Goal: Navigation & Orientation: Find specific page/section

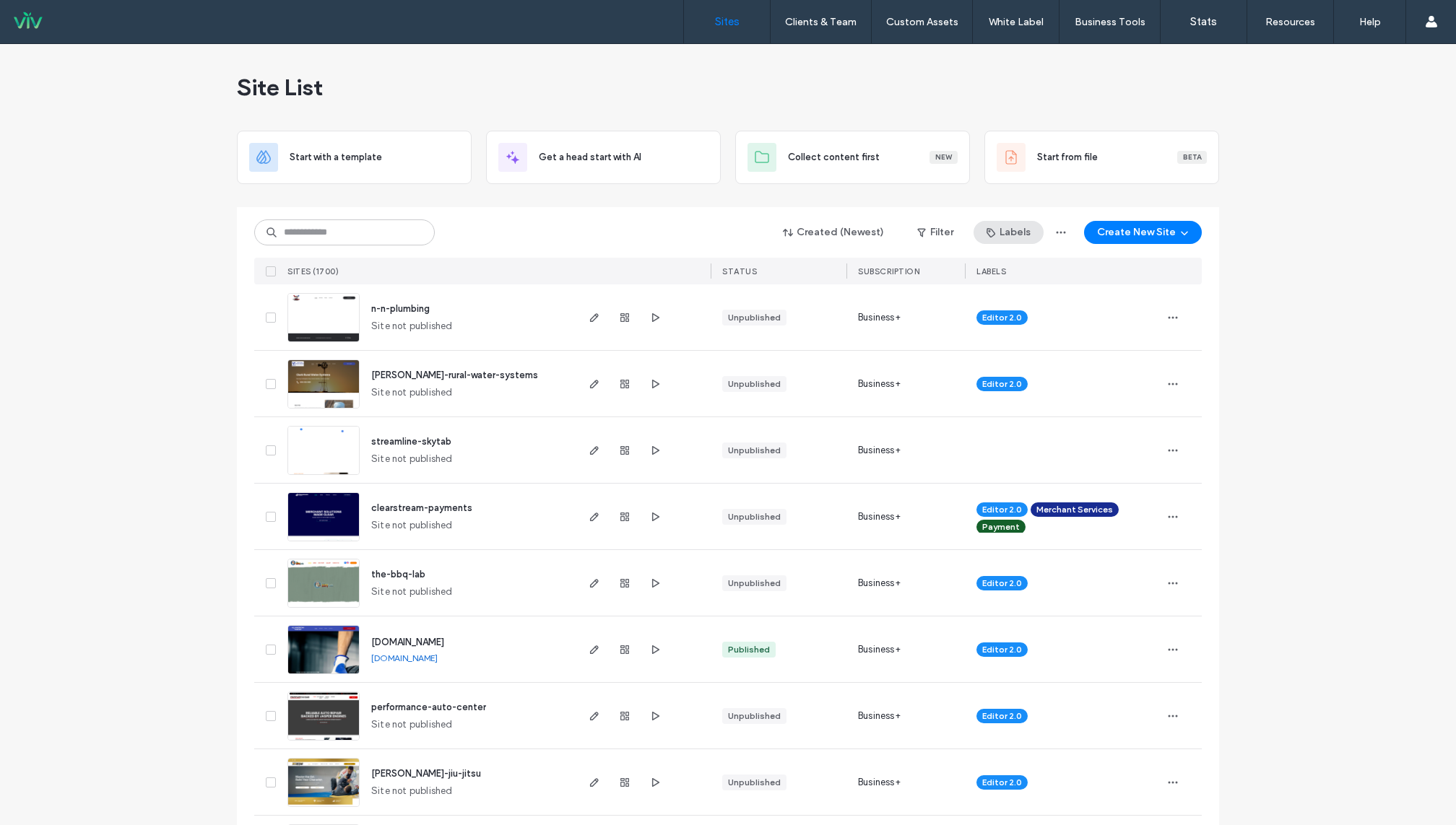
click at [1022, 232] on button "Labels" at bounding box center [1008, 232] width 70 height 23
click at [954, 239] on button "Filter" at bounding box center [935, 232] width 65 height 23
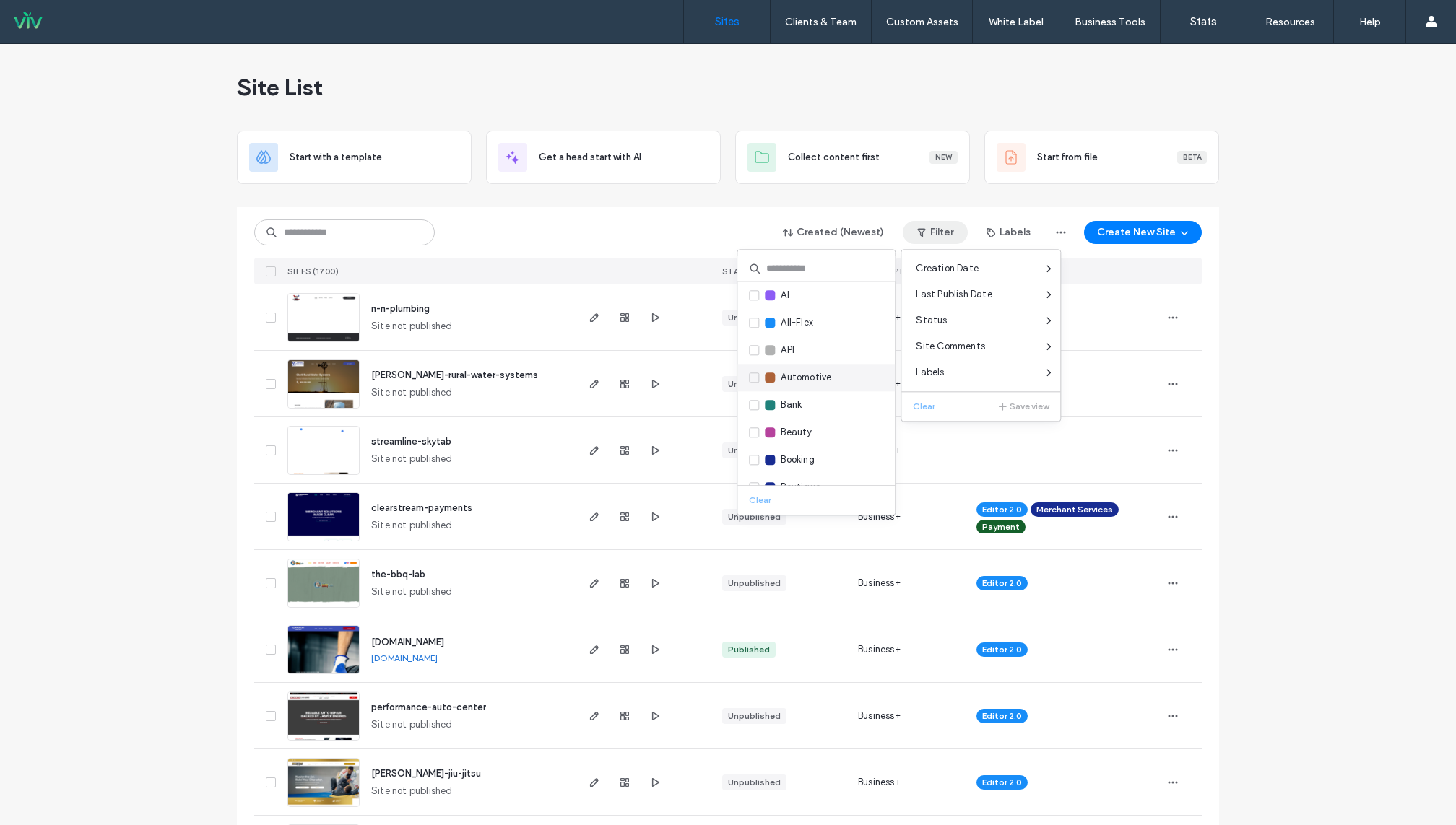
click at [751, 381] on span at bounding box center [754, 378] width 10 height 10
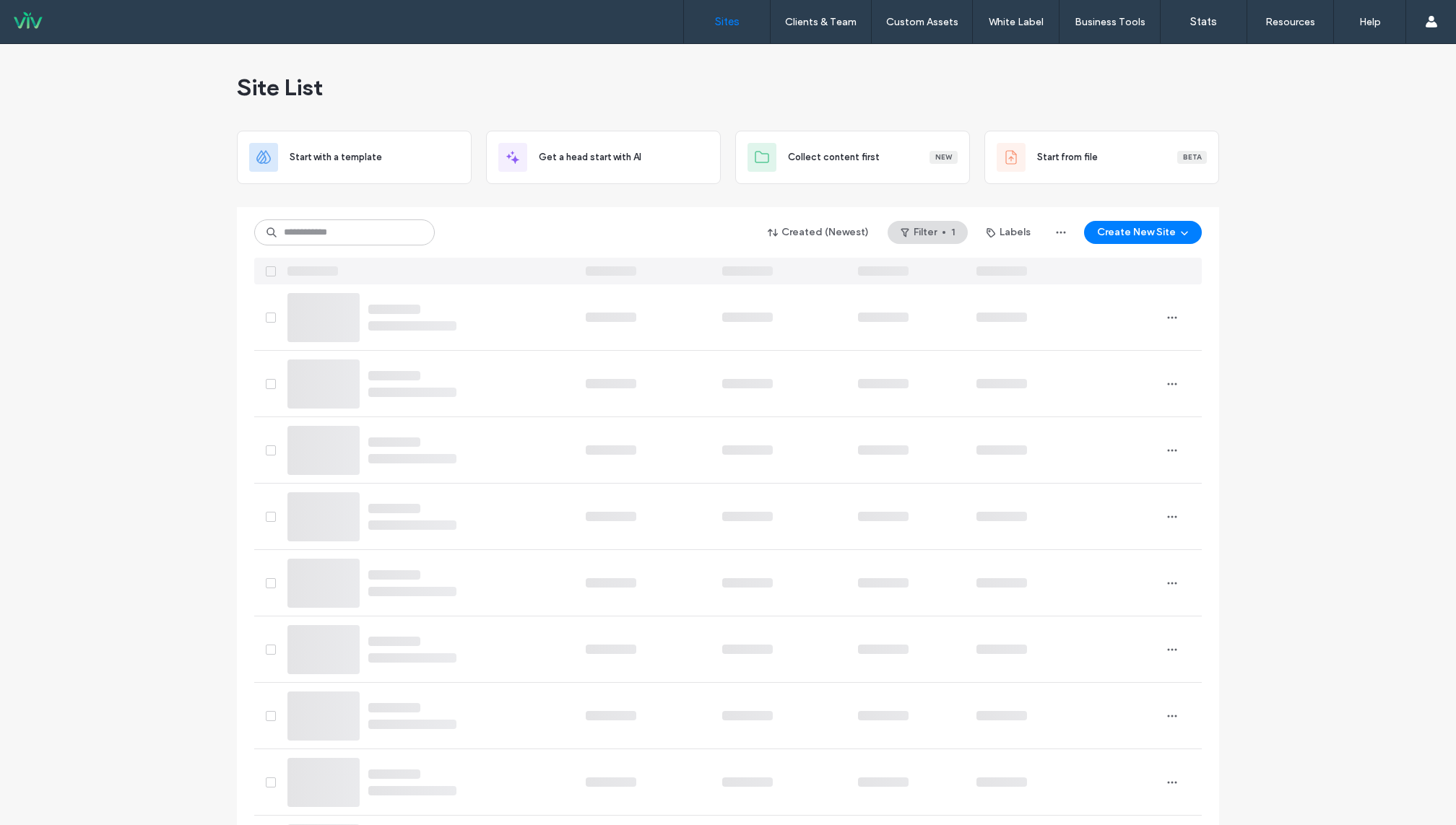
click at [537, 68] on div "Site List" at bounding box center [728, 88] width 982 height 87
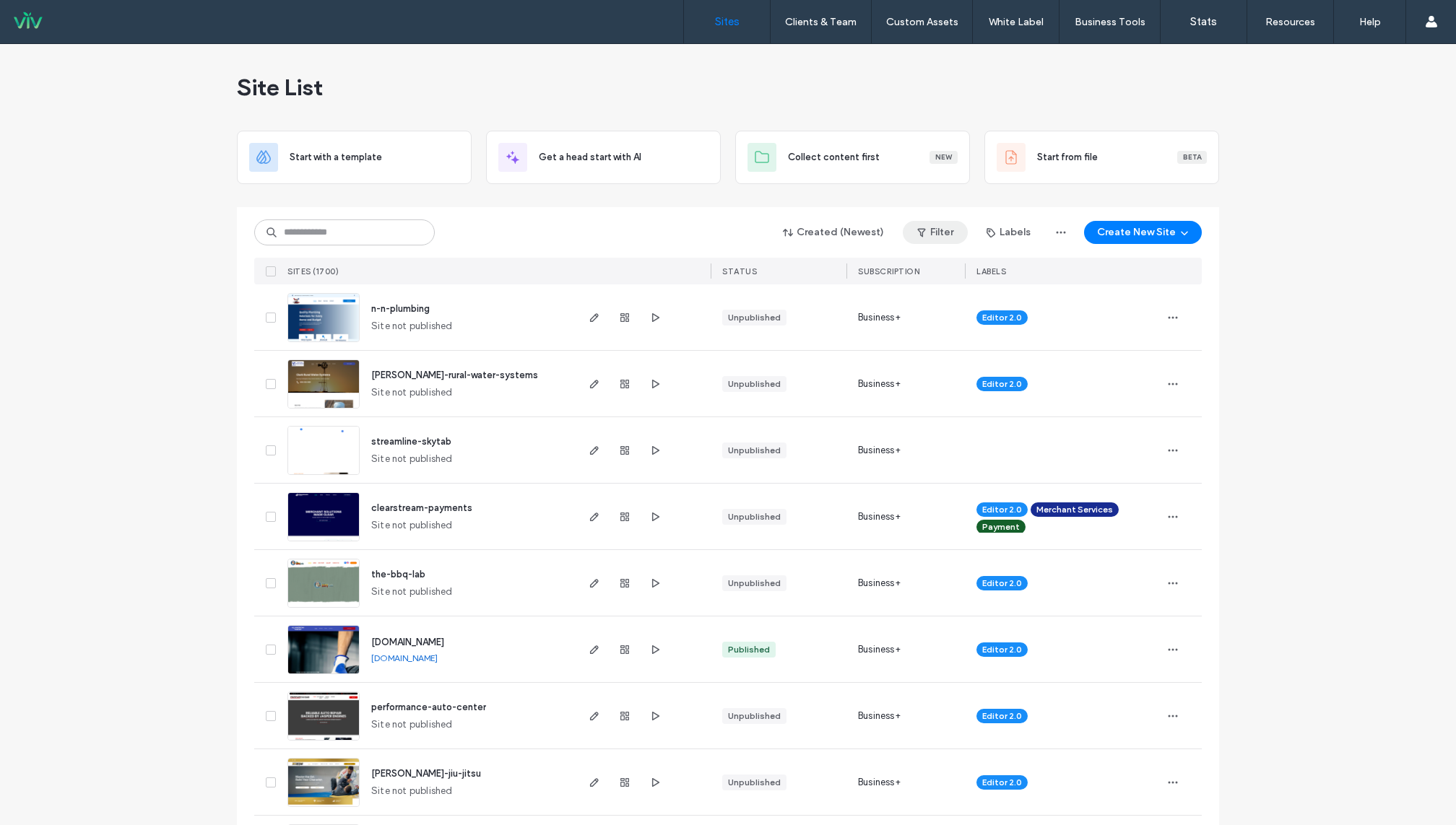
click at [946, 227] on button "Filter" at bounding box center [935, 232] width 65 height 23
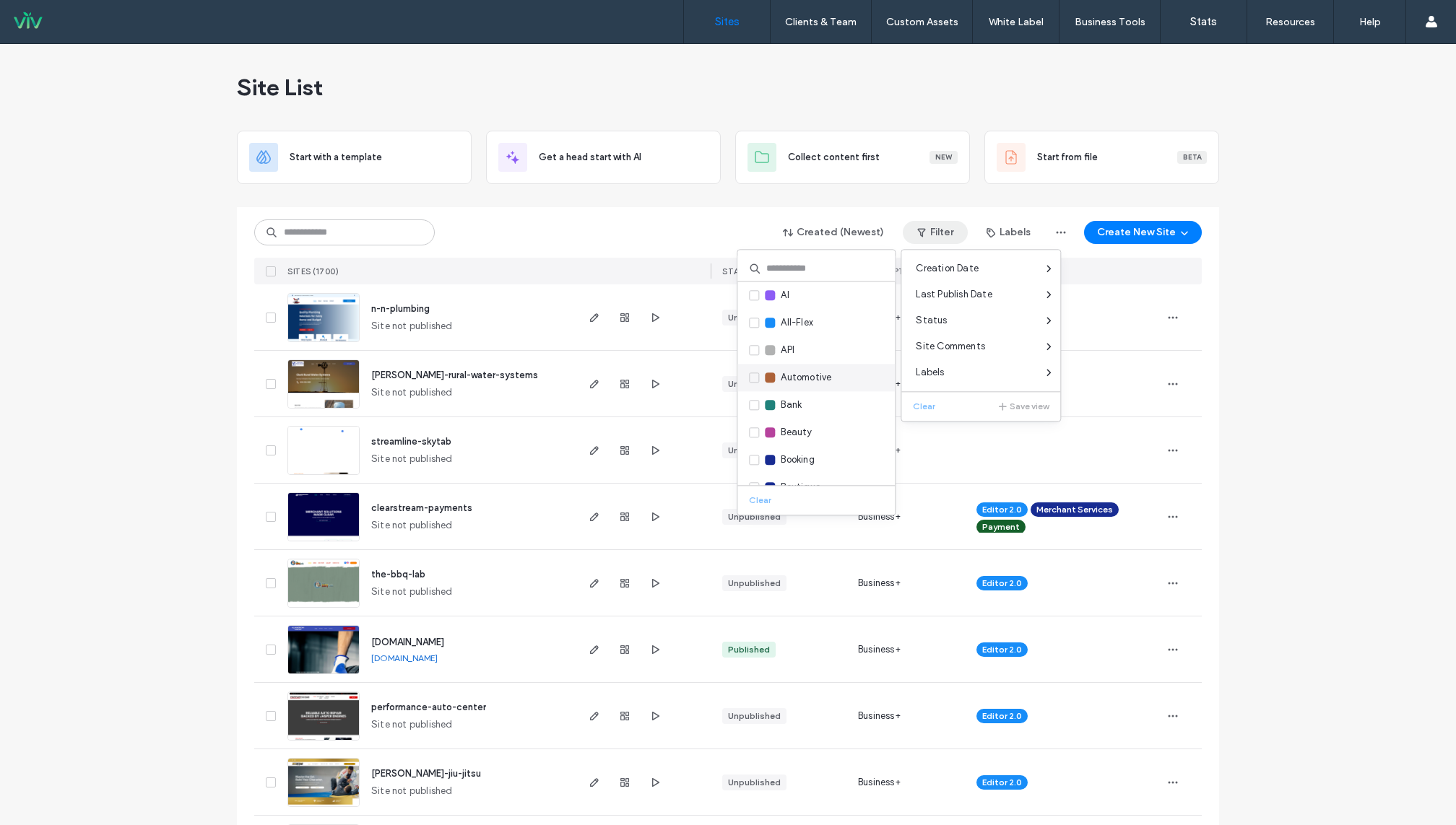
click at [751, 371] on label "Automotive" at bounding box center [790, 377] width 82 height 16
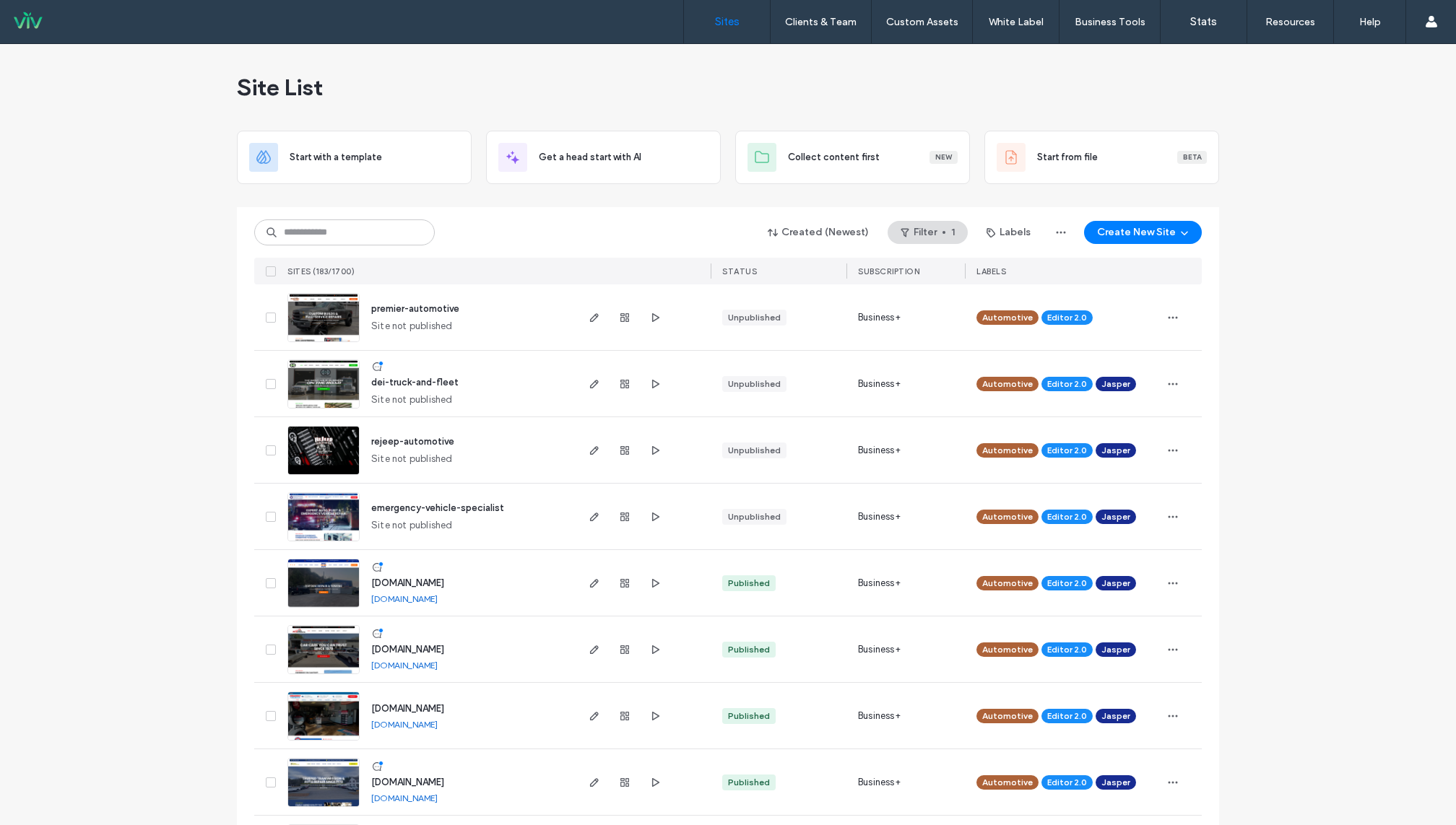
click at [438, 667] on link "[DOMAIN_NAME]" at bounding box center [404, 665] width 67 height 11
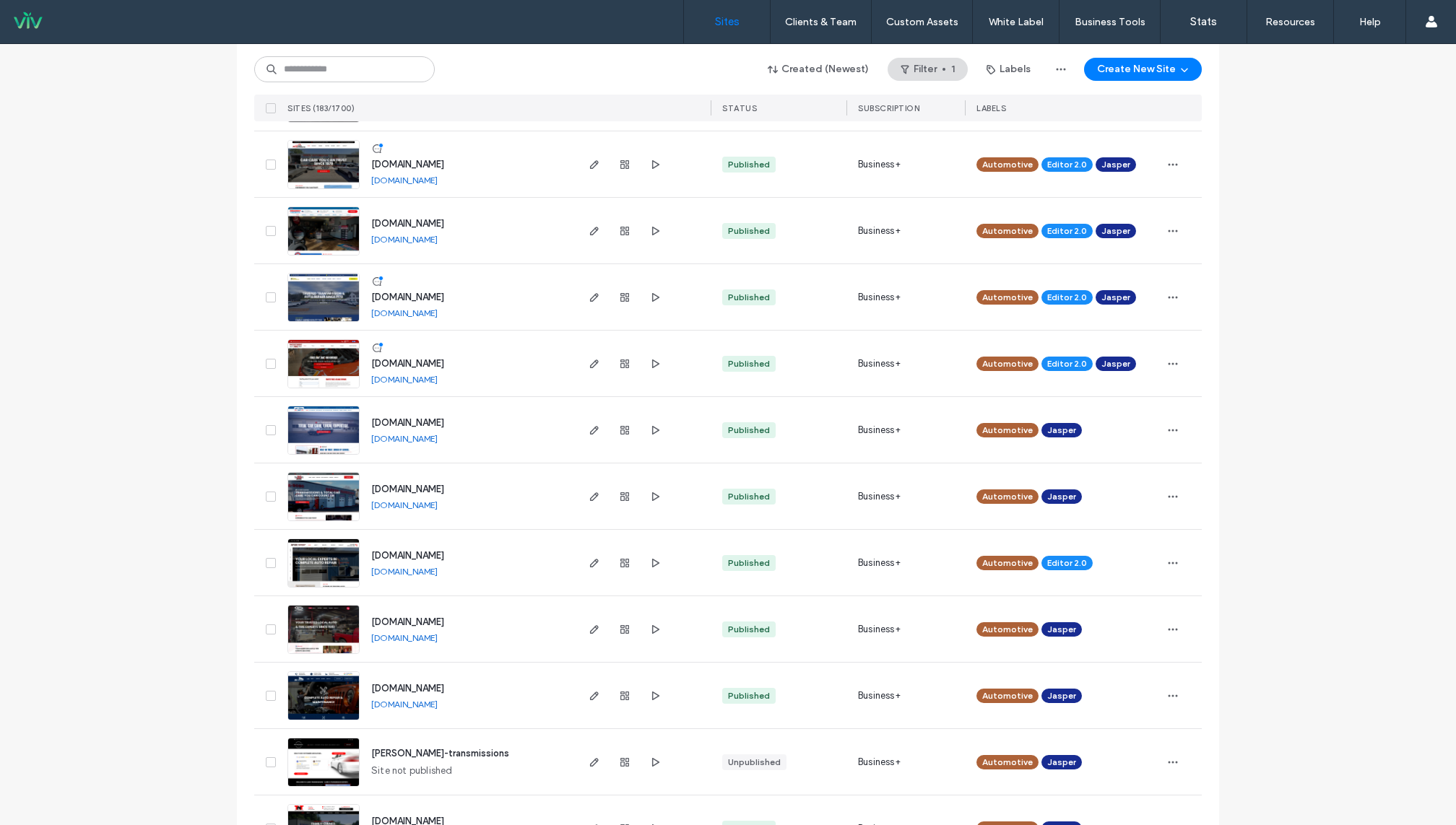
scroll to position [596, 0]
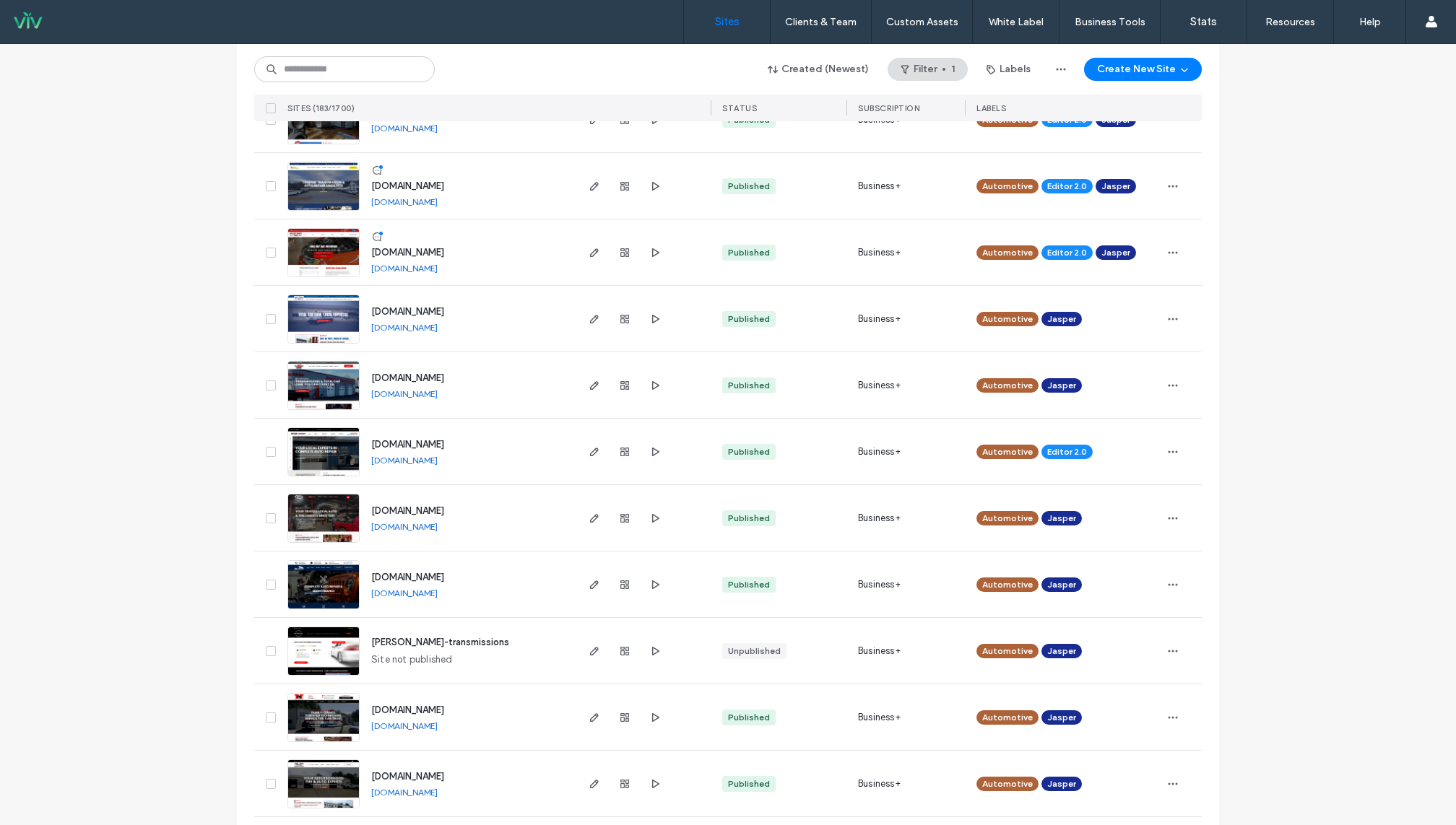
click at [400, 527] on link "[DOMAIN_NAME]" at bounding box center [404, 526] width 67 height 11
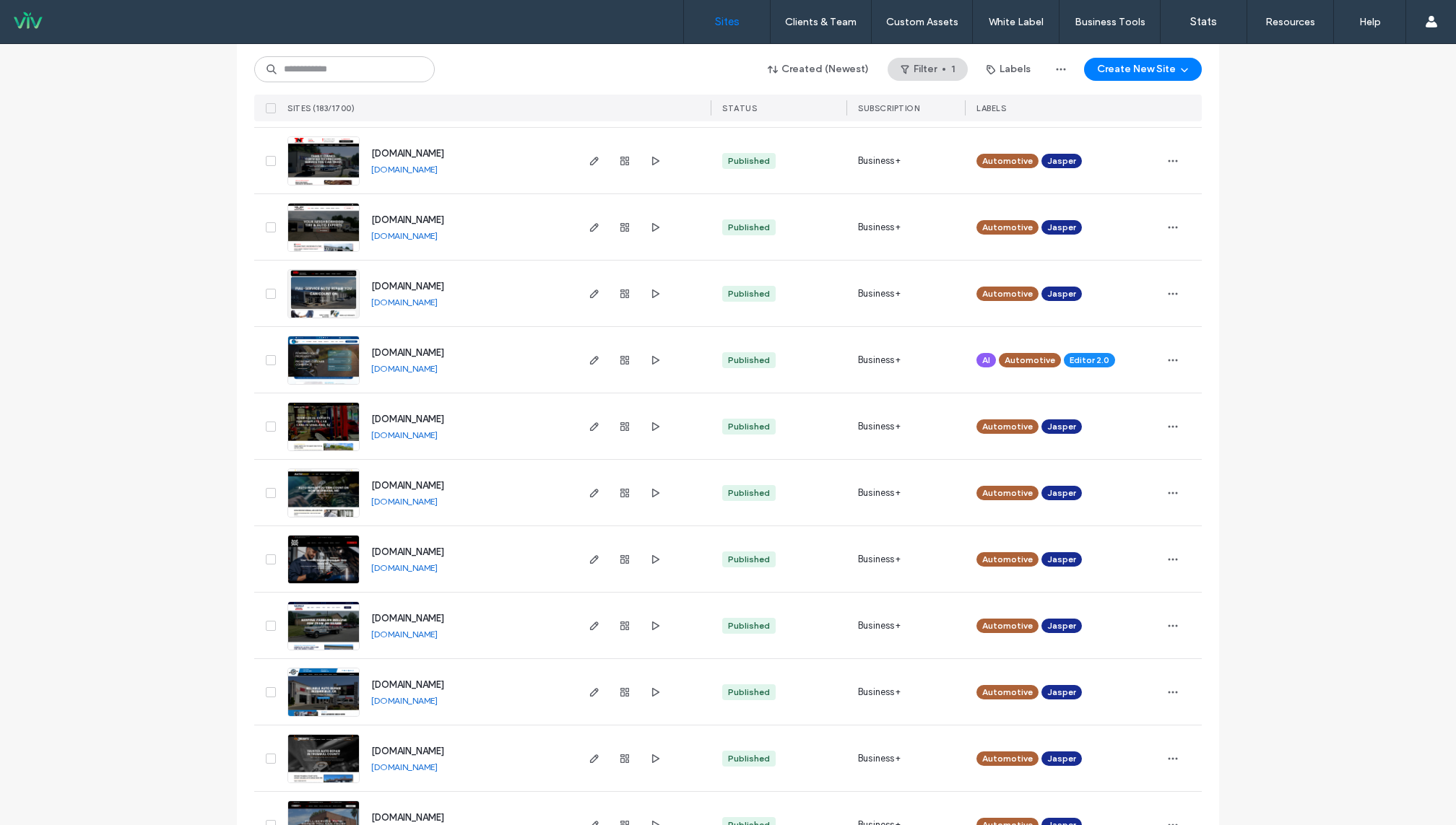
scroll to position [1231, 0]
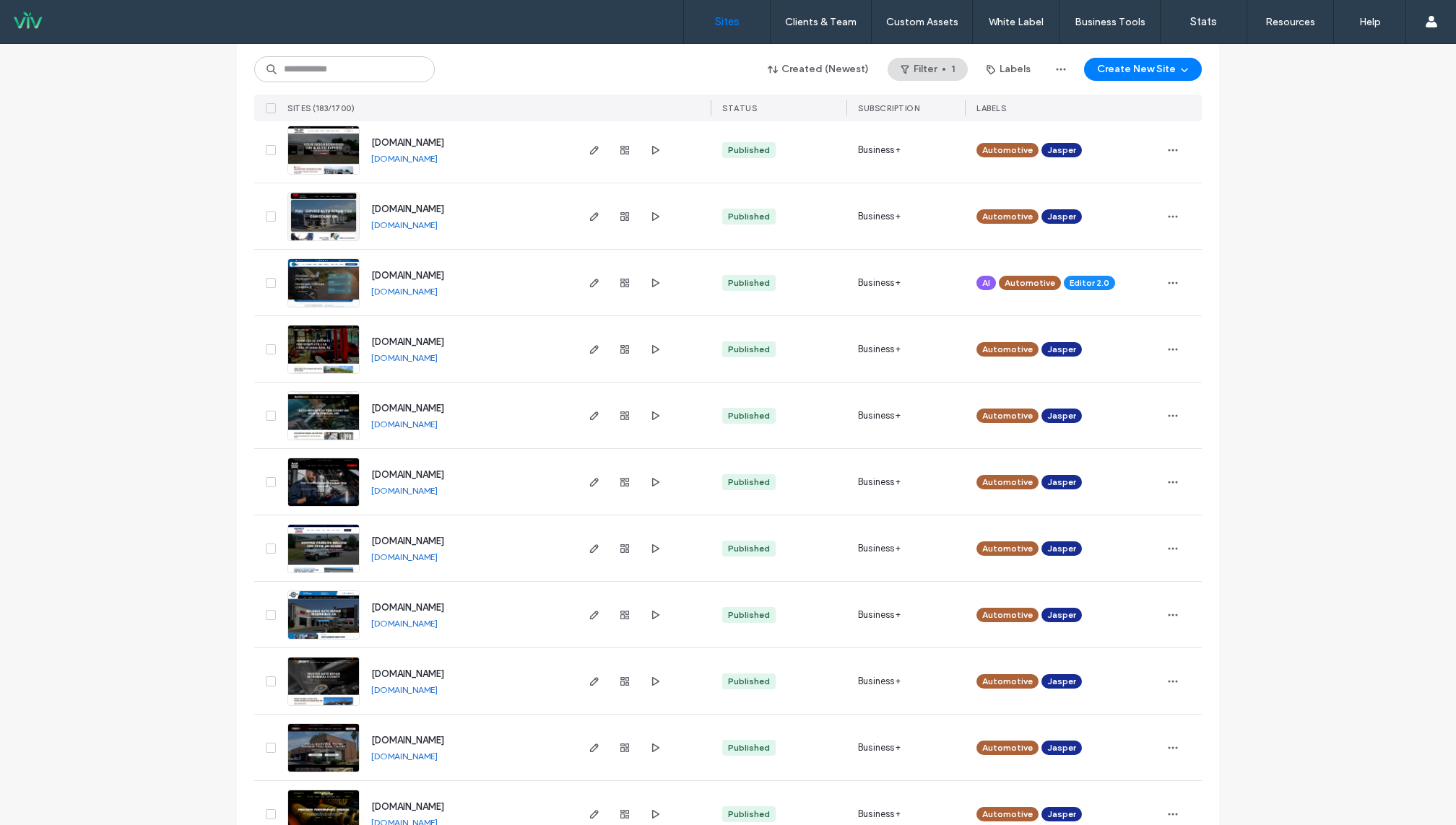
click at [427, 625] on link "[DOMAIN_NAME]" at bounding box center [404, 623] width 67 height 11
click at [438, 421] on link "[DOMAIN_NAME]" at bounding box center [404, 424] width 67 height 11
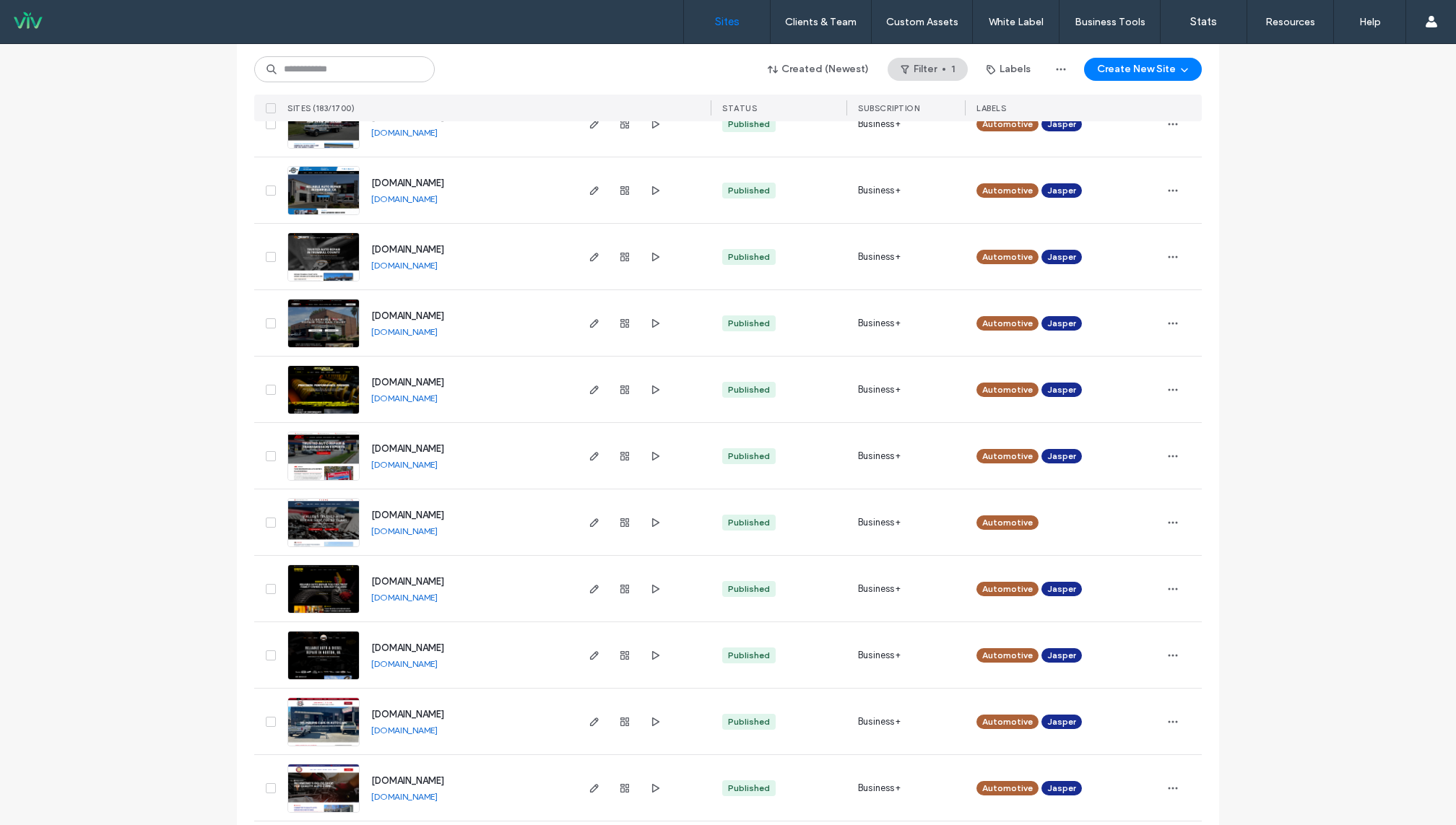
scroll to position [1652, 0]
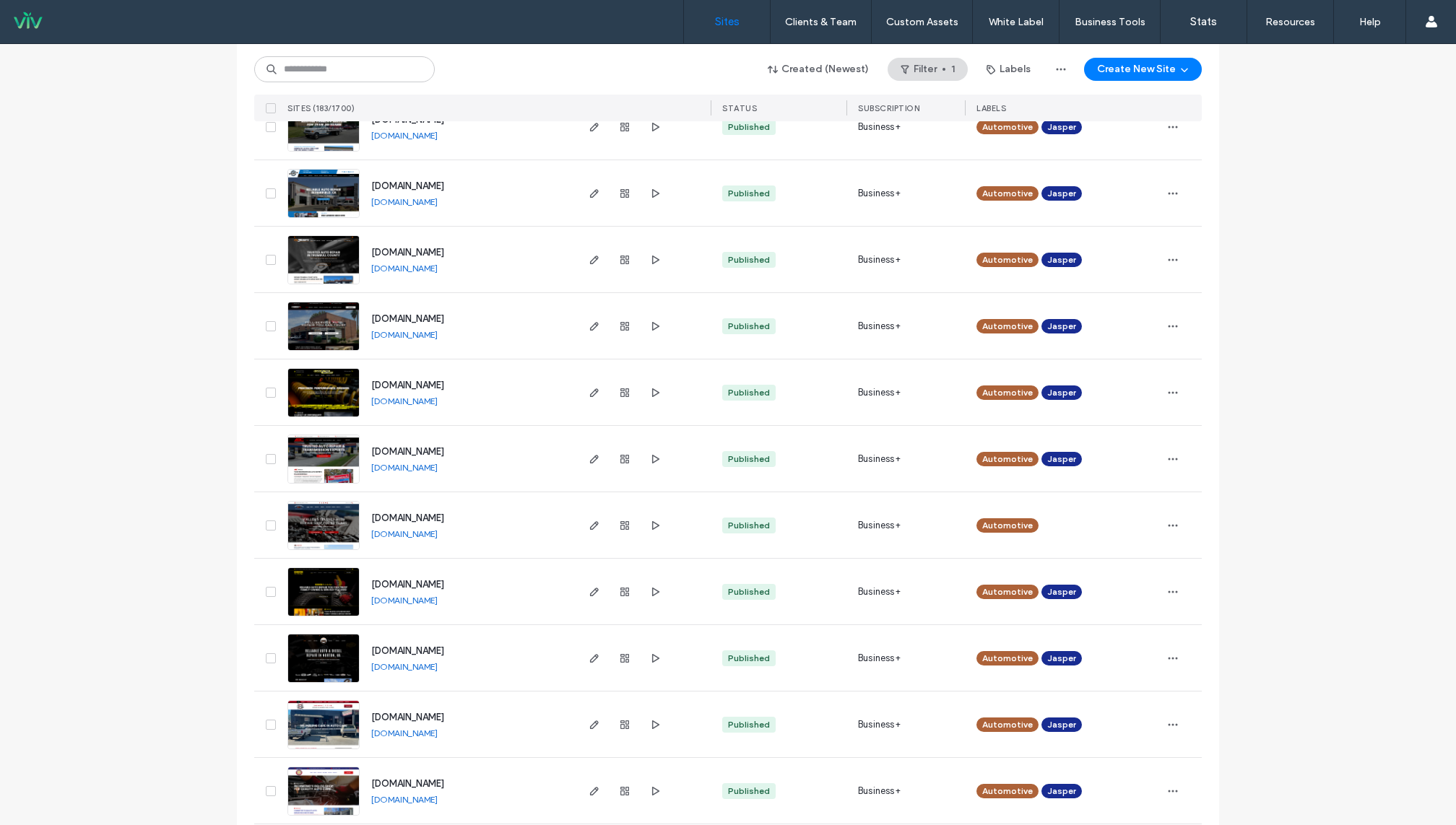
click at [404, 467] on link "[DOMAIN_NAME]" at bounding box center [404, 467] width 67 height 11
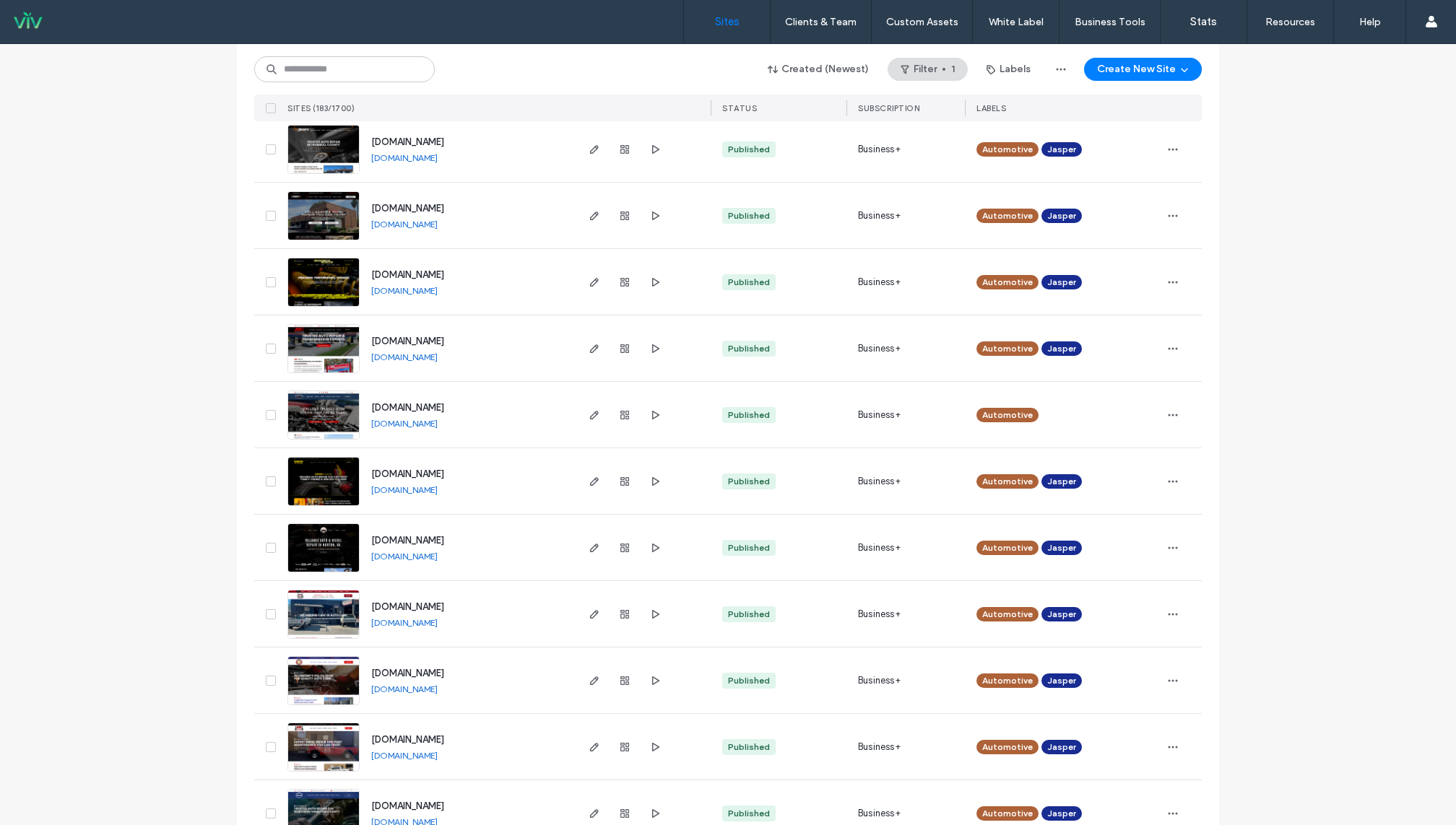
click at [419, 425] on link "[DOMAIN_NAME]" at bounding box center [404, 423] width 67 height 11
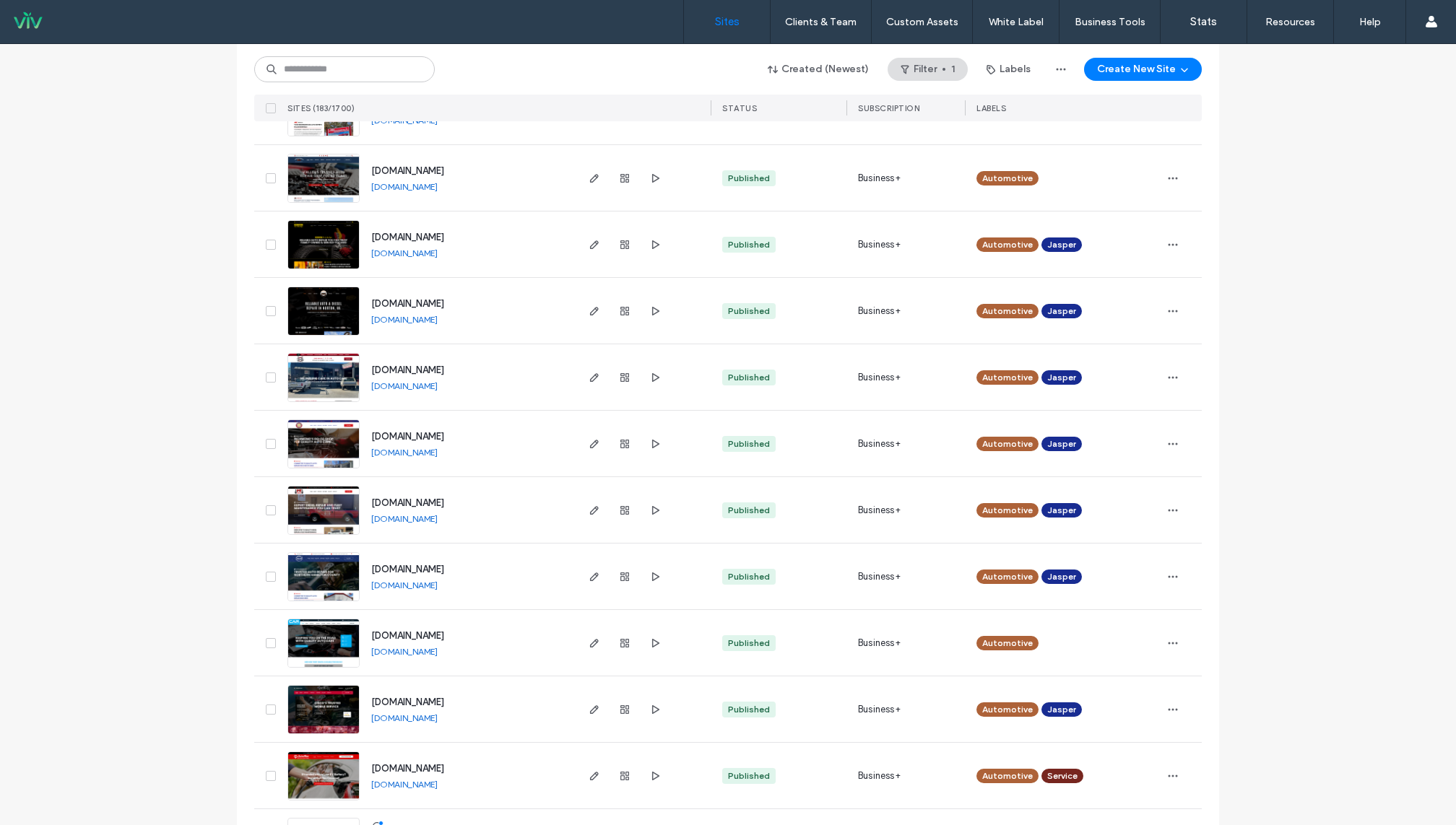
scroll to position [1996, 0]
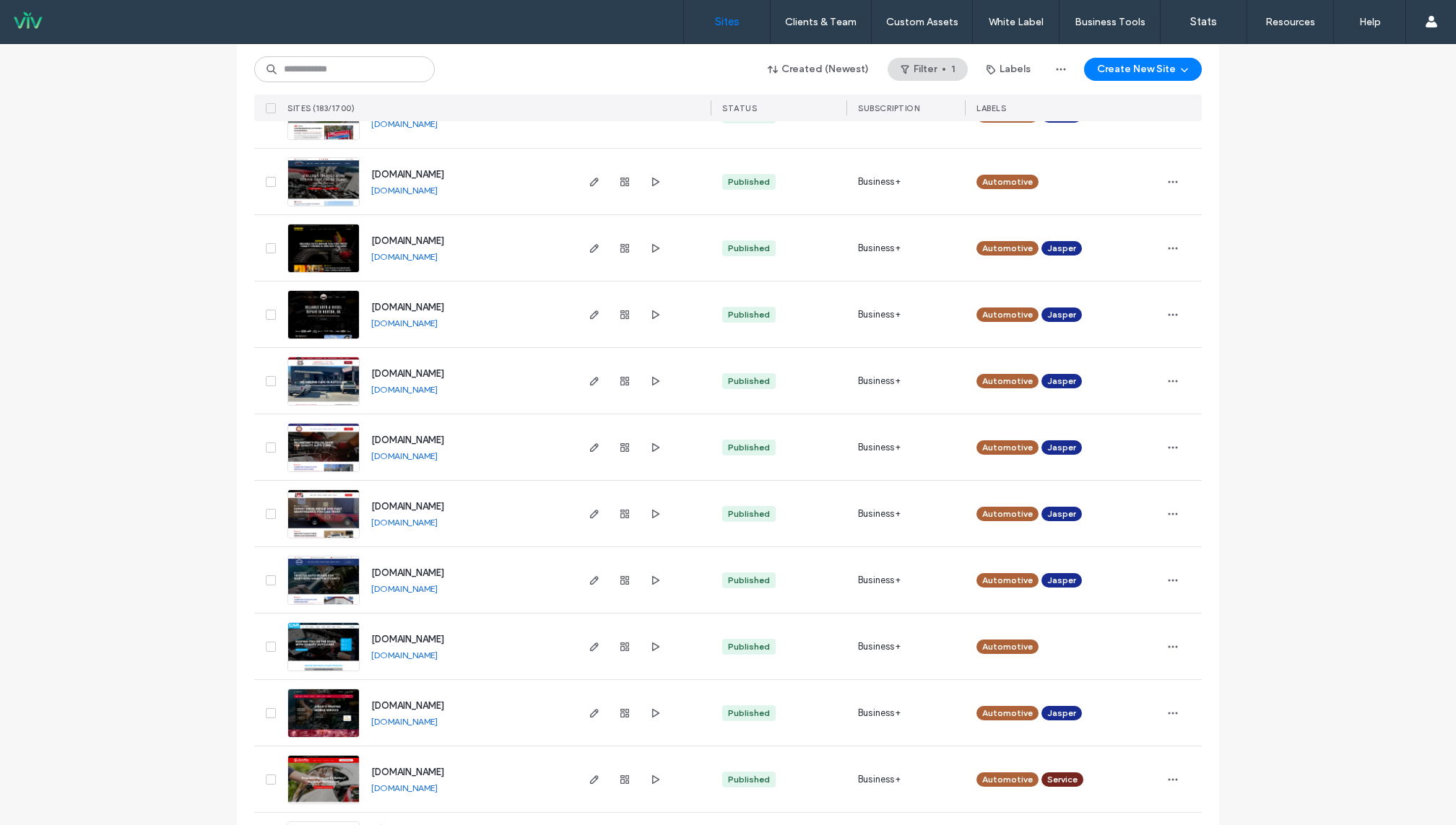
click at [417, 588] on link "[DOMAIN_NAME]" at bounding box center [404, 589] width 67 height 11
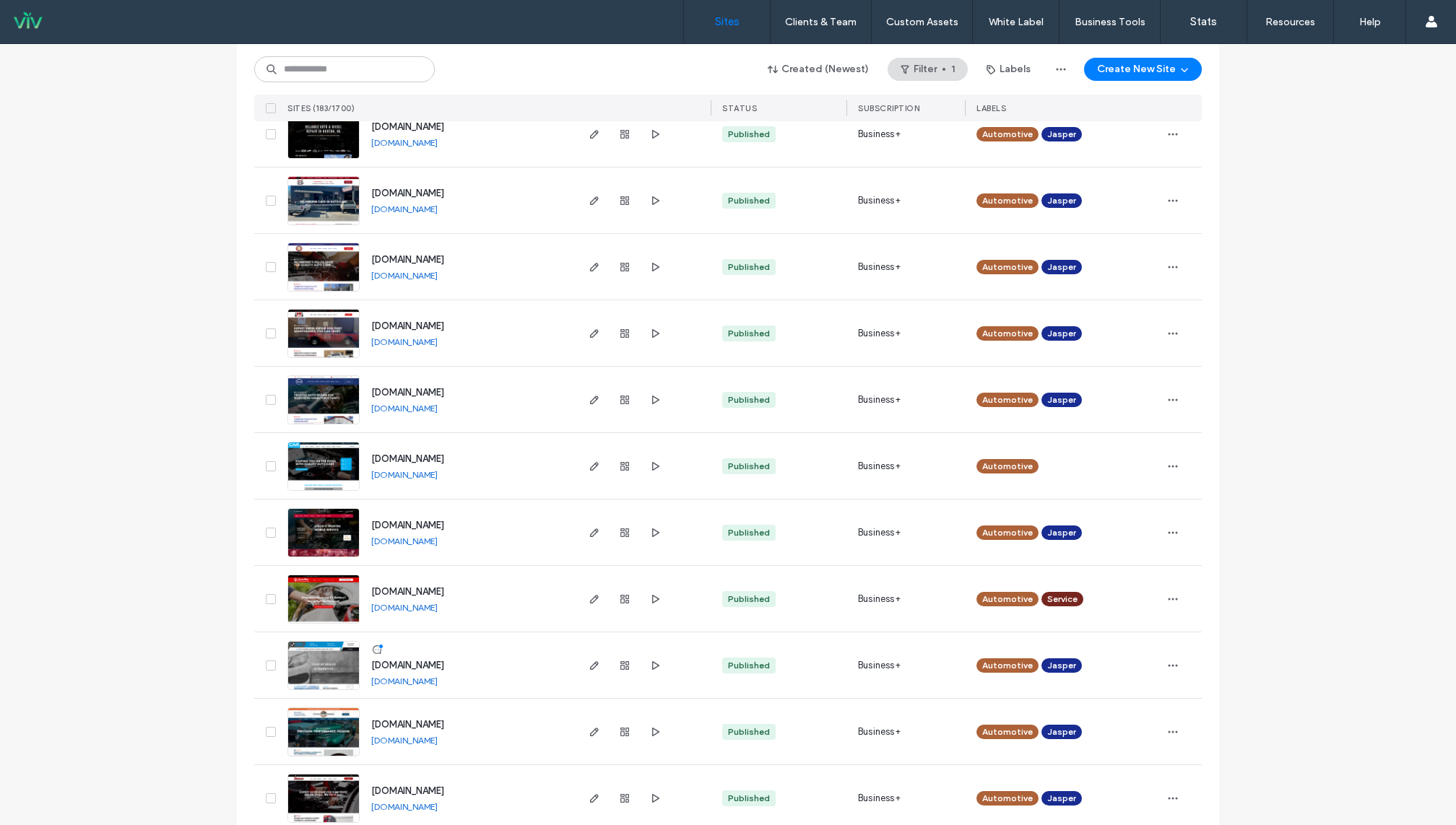
scroll to position [2232, 0]
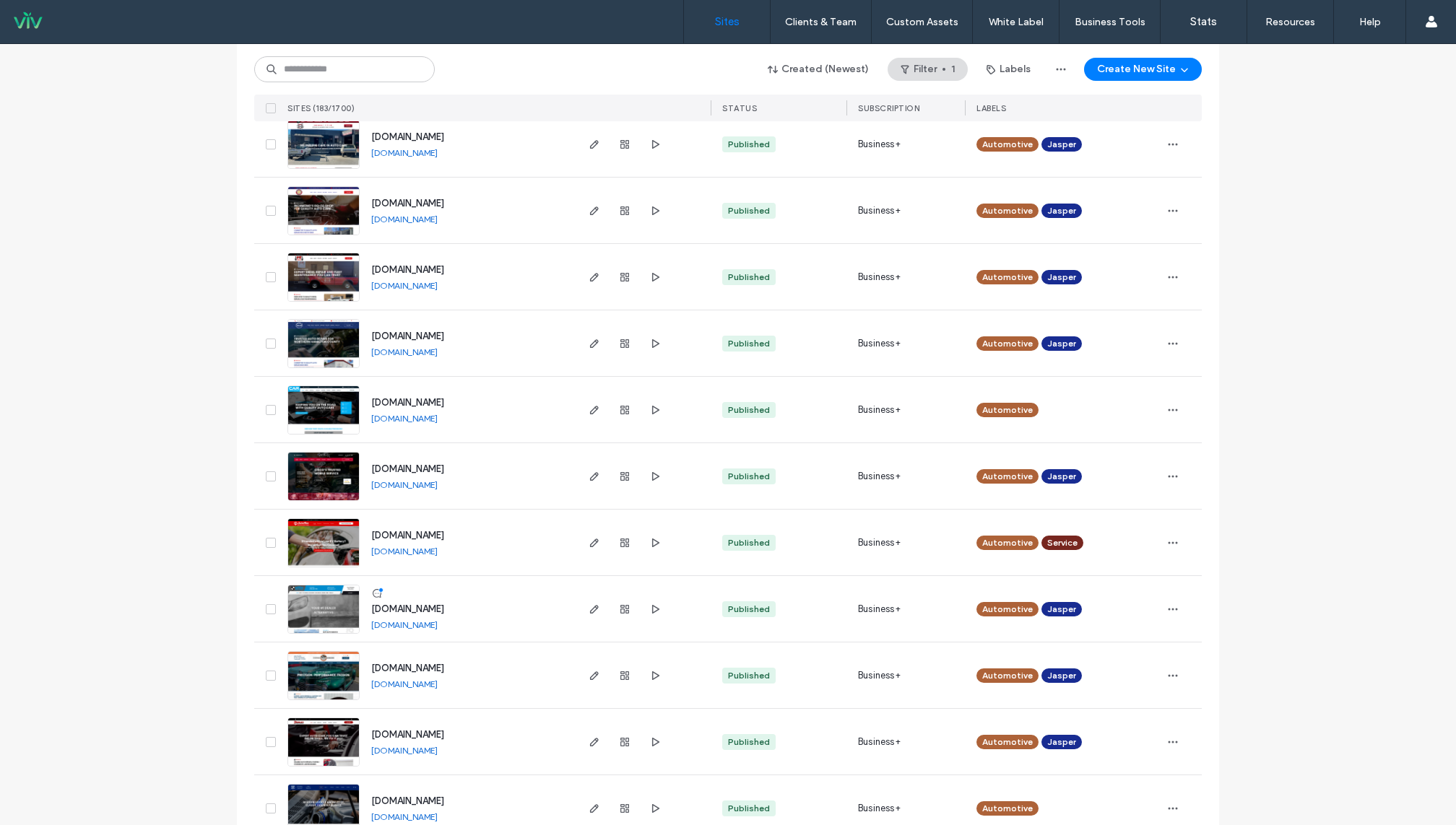
click at [398, 484] on link "[DOMAIN_NAME]" at bounding box center [404, 484] width 67 height 11
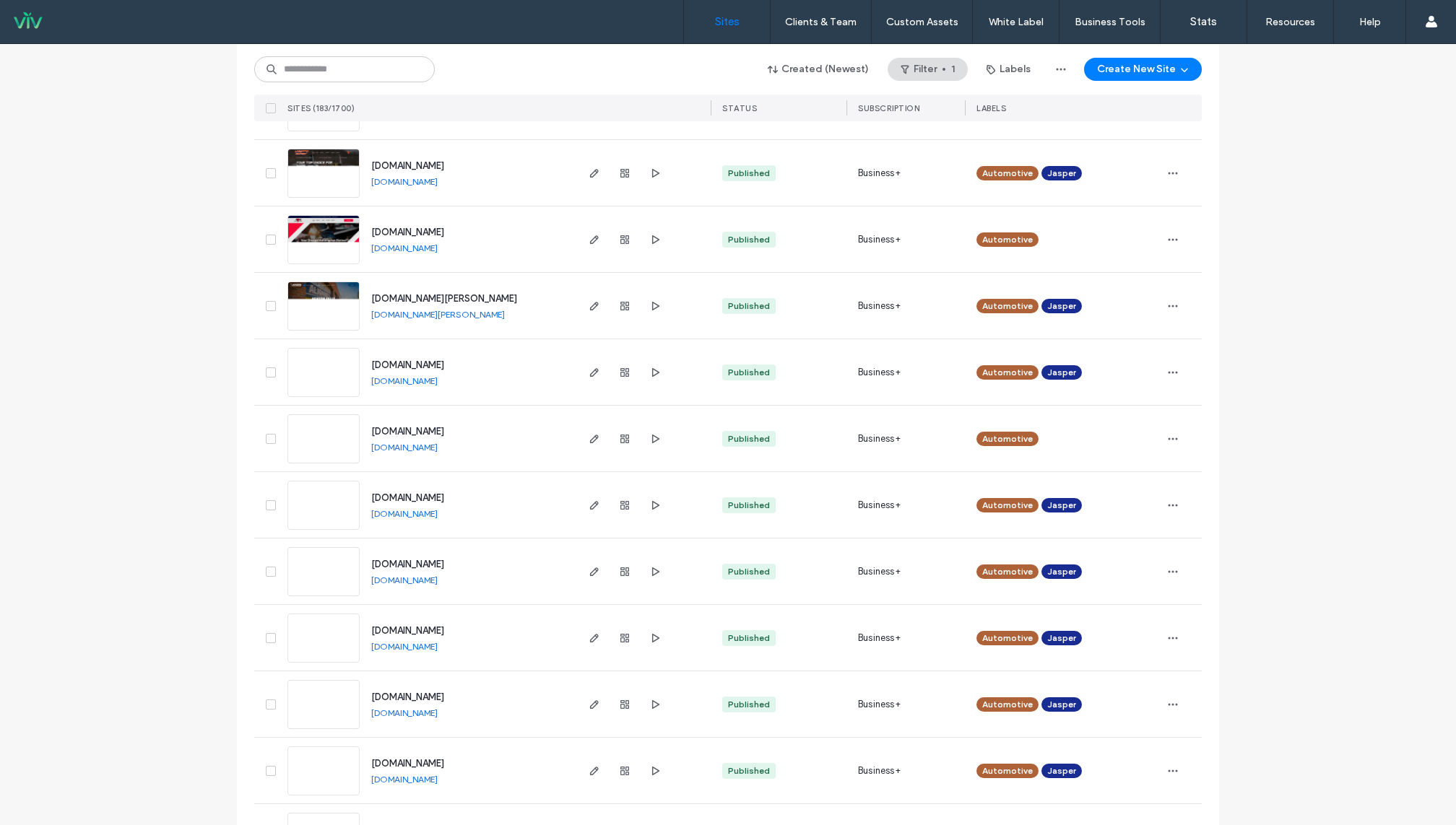
scroll to position [3229, 0]
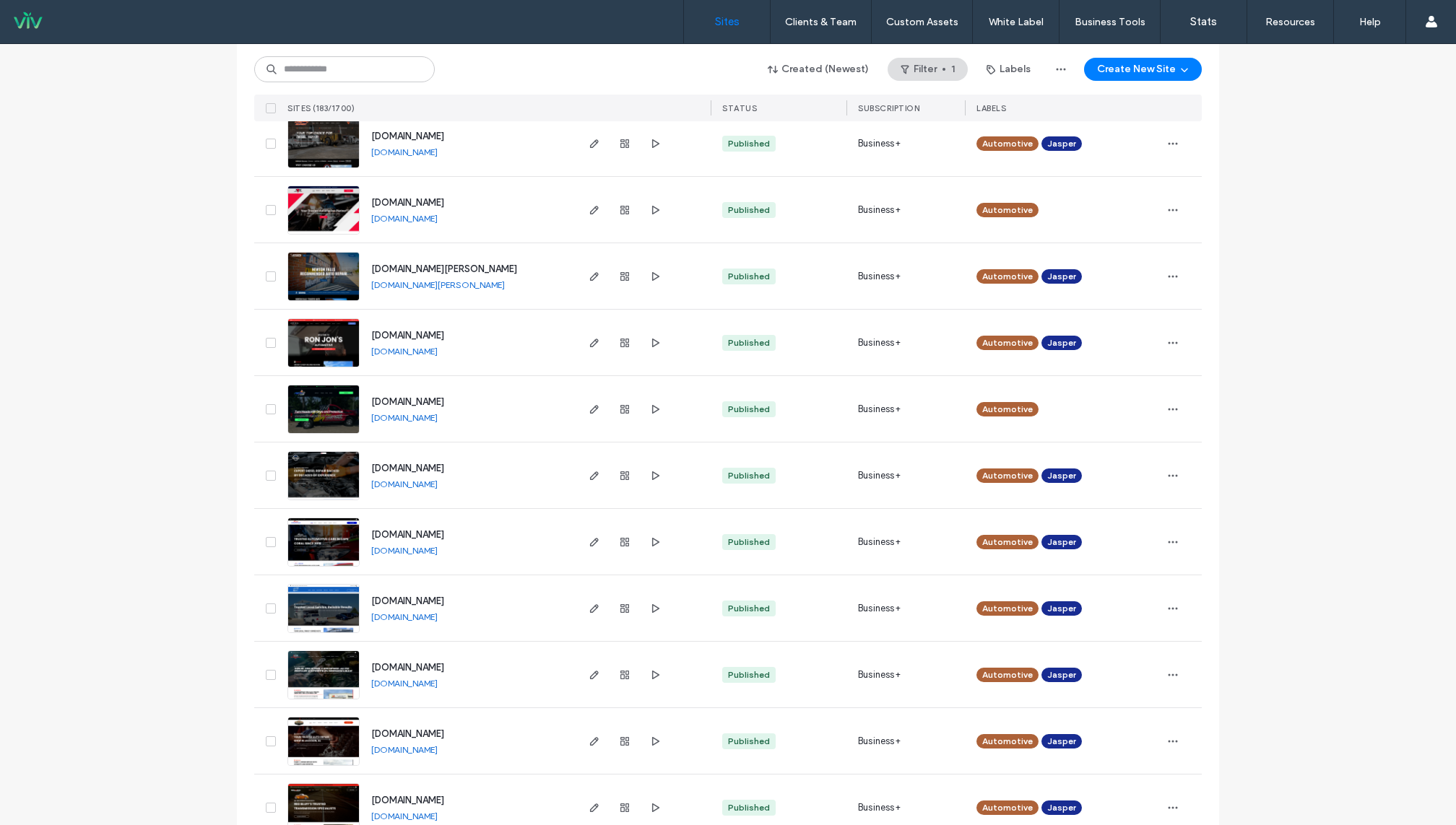
click at [429, 482] on link "[DOMAIN_NAME]" at bounding box center [404, 484] width 67 height 11
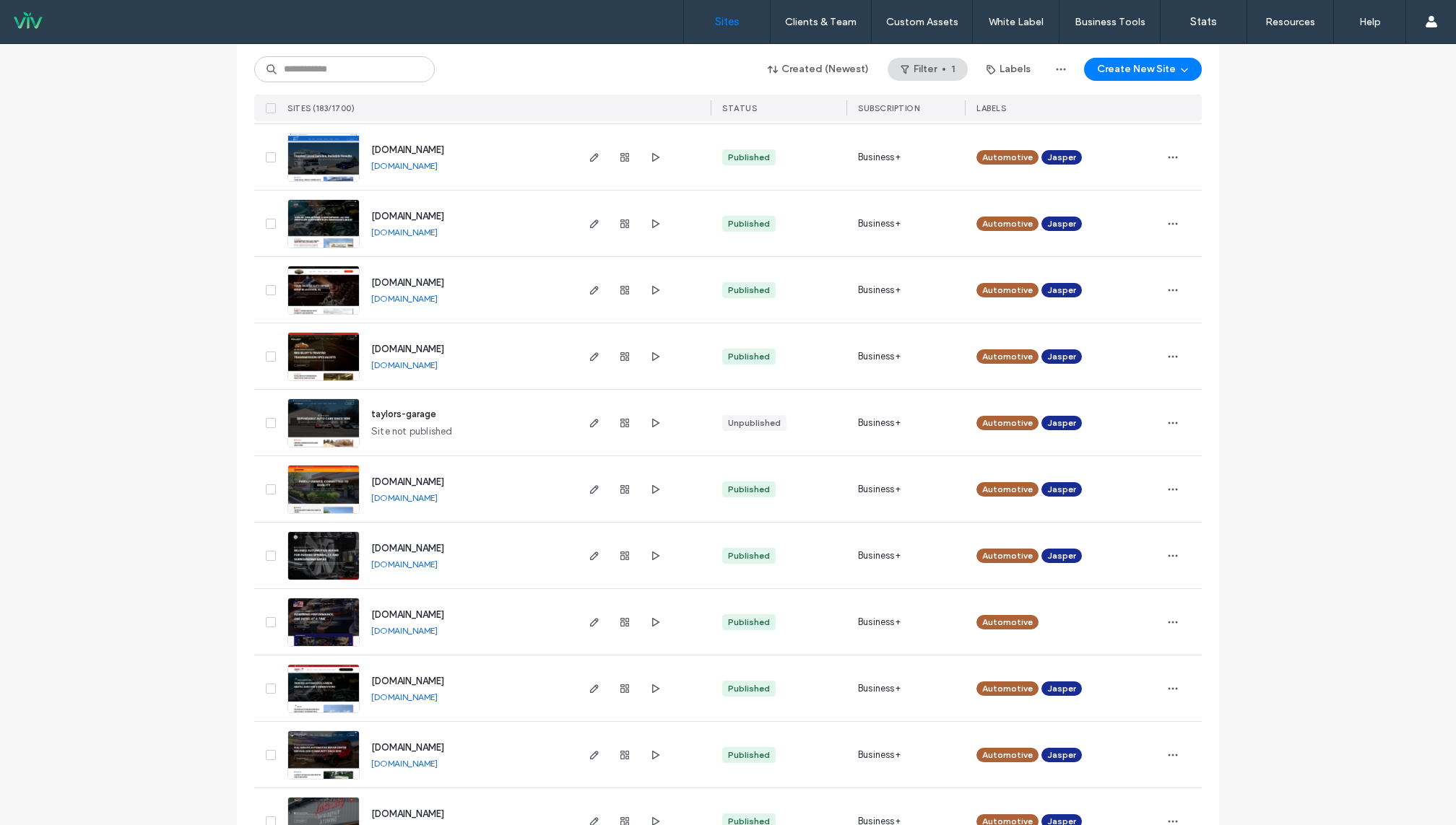
scroll to position [3682, 0]
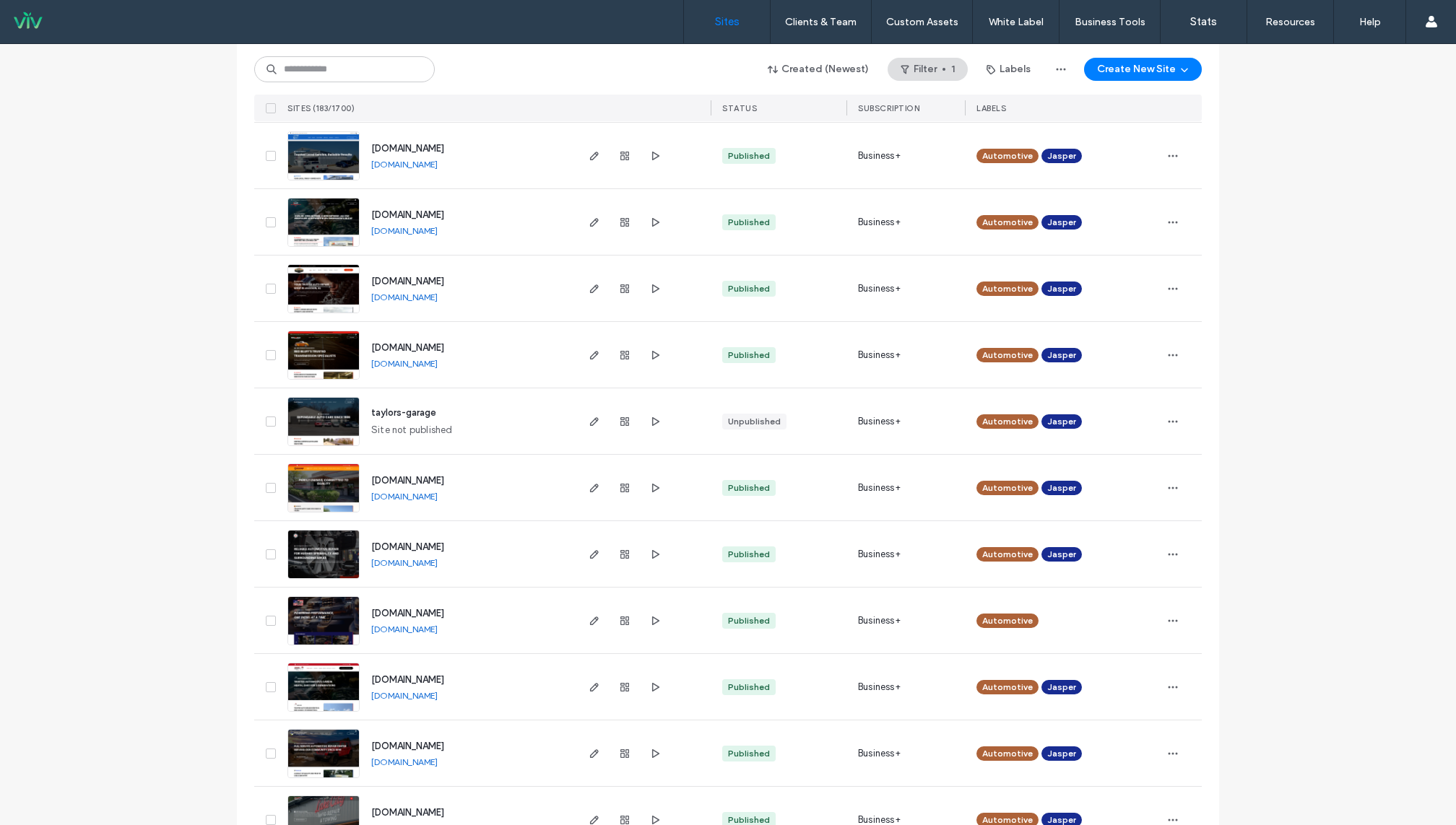
click at [411, 499] on link "[DOMAIN_NAME]" at bounding box center [404, 496] width 67 height 11
